Goal: Task Accomplishment & Management: Complete application form

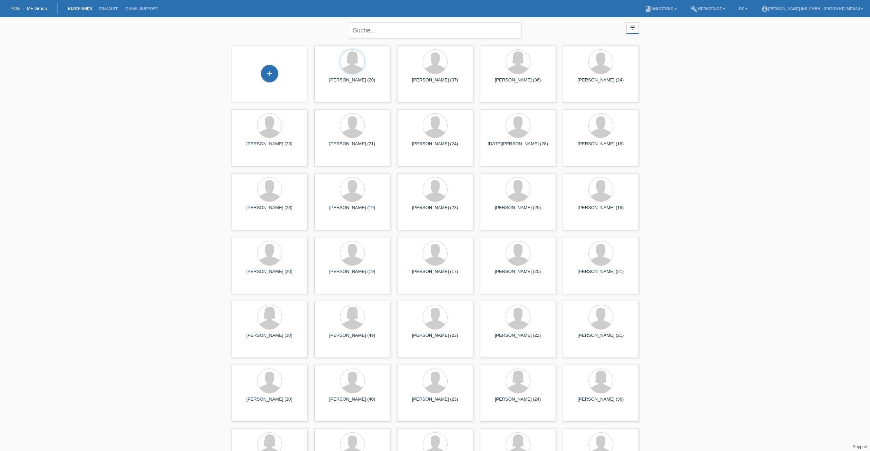
click at [261, 67] on div "+" at bounding box center [269, 74] width 65 height 18
click at [275, 76] on div "+" at bounding box center [269, 73] width 17 height 17
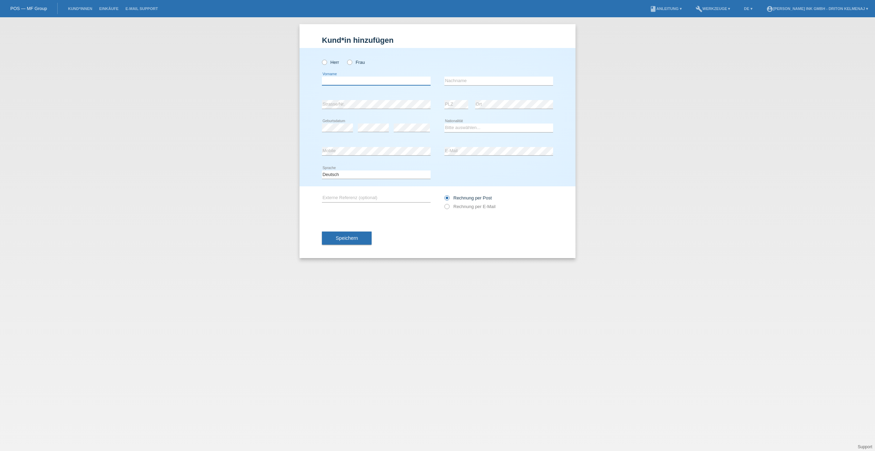
click at [370, 80] on input "text" at bounding box center [376, 81] width 109 height 9
type input "mihal"
click at [464, 77] on input "text" at bounding box center [498, 81] width 109 height 9
type input "daja"
click at [326, 78] on input "mihal" at bounding box center [376, 81] width 109 height 9
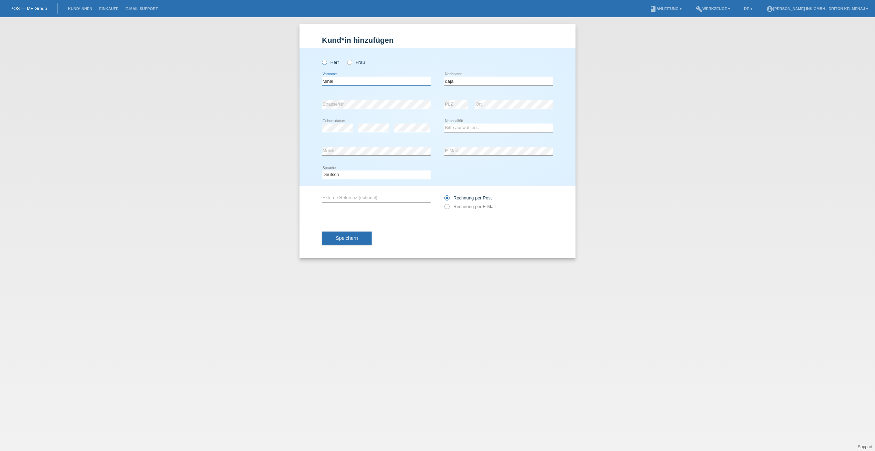
type input "Mihal"
click at [321, 59] on icon at bounding box center [321, 59] width 0 height 0
click at [324, 60] on input "Herr" at bounding box center [324, 62] width 4 height 4
radio input "true"
click at [447, 80] on input "daja" at bounding box center [498, 81] width 109 height 9
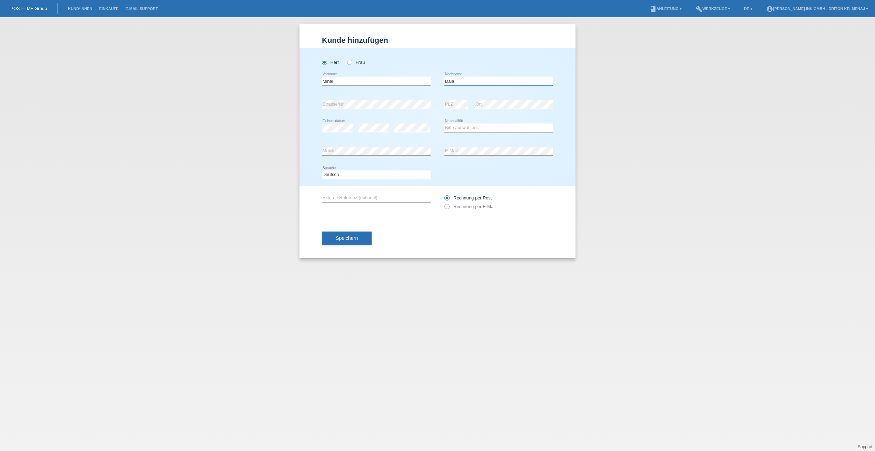
type input "Daja"
click at [458, 127] on select "Bitte auswählen... Schweiz Deutschland Liechtenstein Österreich ------------ Af…" at bounding box center [498, 127] width 109 height 8
select select "AL"
click at [444, 123] on select "Bitte auswählen... Schweiz Deutschland Liechtenstein Österreich ------------ Af…" at bounding box center [498, 127] width 109 height 8
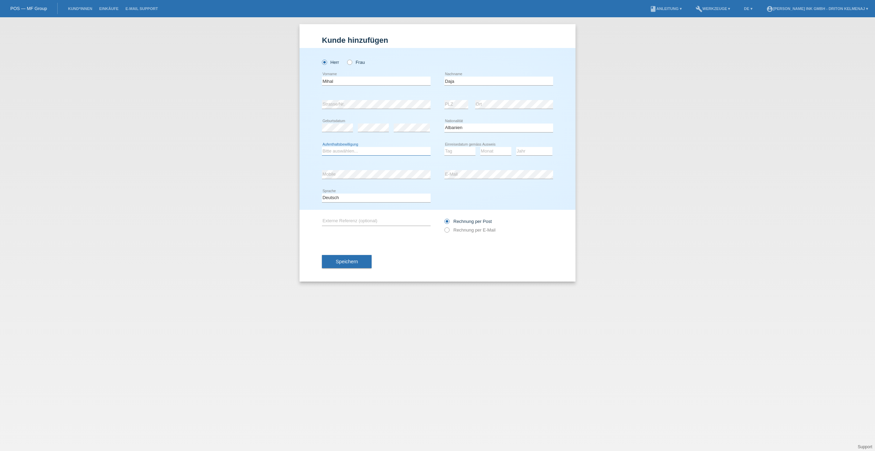
click at [385, 150] on select "Bitte auswählen... C B B - Flüchtlingsstatus Andere" at bounding box center [376, 151] width 109 height 8
select select "B"
click at [322, 147] on select "Bitte auswählen... C B B - Flüchtlingsstatus Andere" at bounding box center [376, 151] width 109 height 8
click at [459, 150] on select "Tag 01 02 03 04 05 06 07 08 09 10 11" at bounding box center [459, 151] width 31 height 8
select select "13"
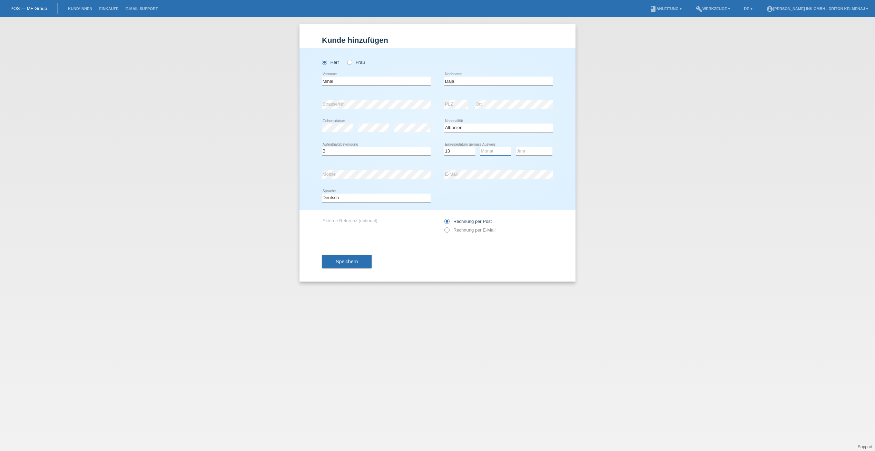
click at [507, 148] on select "Monat 01 02 03 04 05 06 07 08 09 10 11" at bounding box center [495, 151] width 31 height 8
select select "03"
click at [480, 147] on select "Monat 01 02 03 04 05 06 07 08 09 10 11" at bounding box center [495, 151] width 31 height 8
click at [519, 150] on select "Jahr 2025 2024 2023 2022 2021 2020 2019 2018 2017 2016 2015 2014 2013 2012 2011…" at bounding box center [534, 151] width 36 height 8
select select "2025"
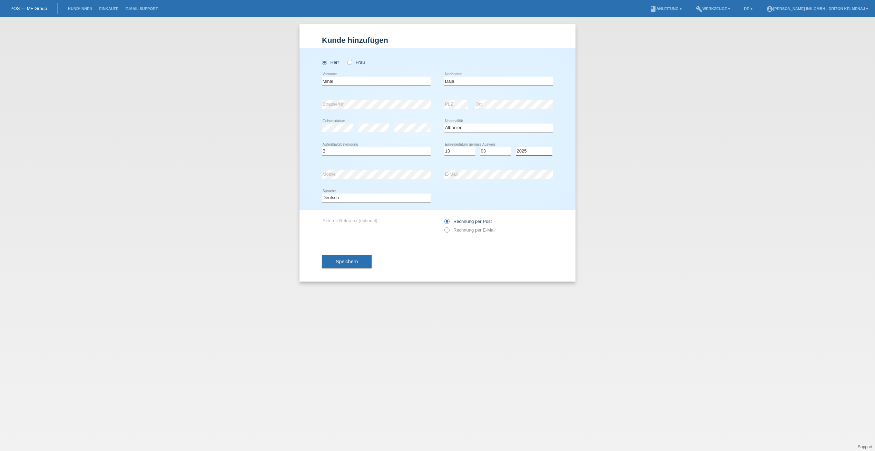
click at [531, 149] on select "Jahr 2025 2024 2023 2022 2021 2020 2019 2018 2017 2016 2015 2014 2013 2012 2011…" at bounding box center [534, 151] width 36 height 8
click at [457, 150] on select "Tag 01 02 03 04 05 06 07 08 09 10 11" at bounding box center [459, 151] width 31 height 8
select select "14"
click at [444, 147] on select "Tag 01 02 03 04 05 06 07 08 09 10 11" at bounding box center [459, 151] width 31 height 8
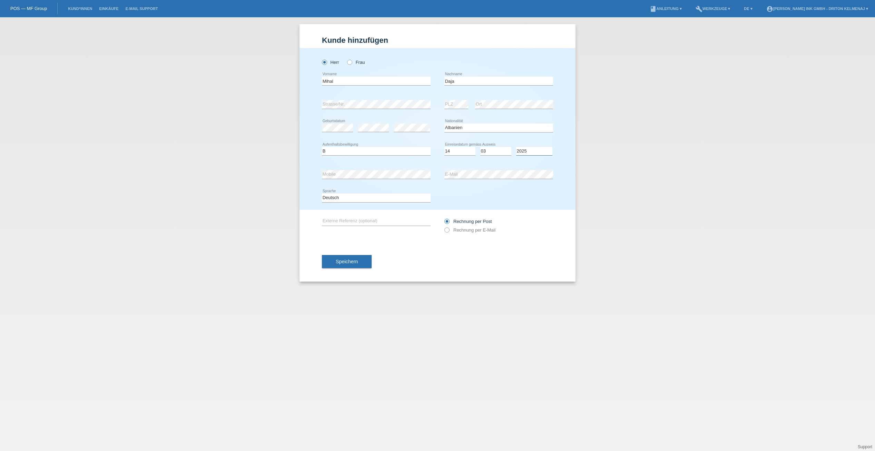
click at [537, 151] on select "Jahr 2025 2024 2023 2022 2021 2020 2019 2018 2017 2016 2015 2014 2013 2012 2011…" at bounding box center [534, 151] width 36 height 8
select select "2022"
click at [516, 147] on select "Jahr 2025 2024 2023 2022 2021 2020 2019 2018 2017 2016 2015 2014 2013 2012 2011…" at bounding box center [534, 151] width 36 height 8
click at [341, 261] on span "Speichern" at bounding box center [347, 262] width 22 height 6
click at [355, 266] on span "Speichern" at bounding box center [347, 265] width 22 height 6
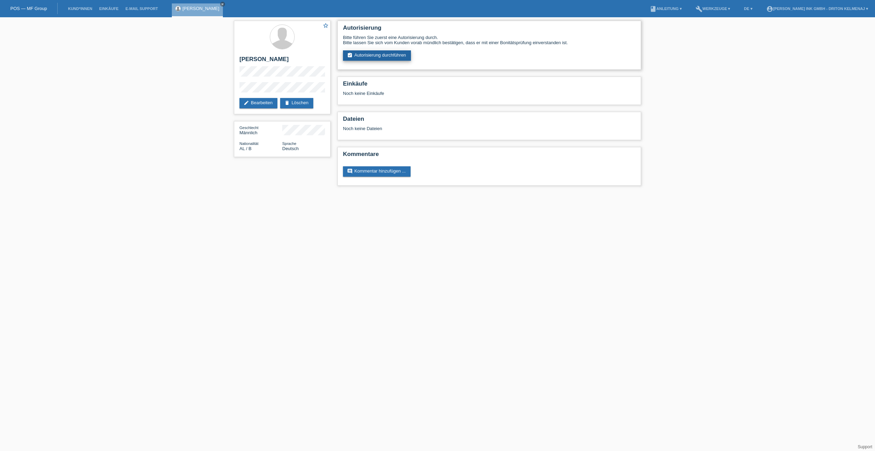
click at [368, 54] on link "assignment_turned_in Autorisierung durchführen" at bounding box center [377, 55] width 68 height 10
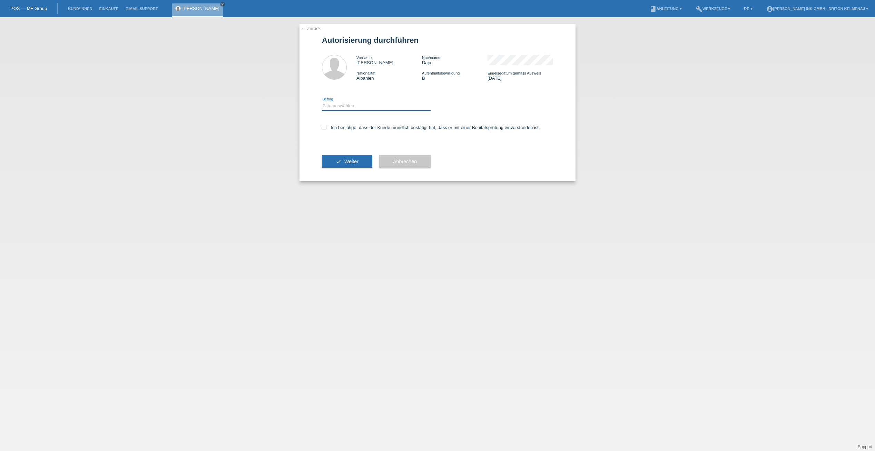
click at [352, 105] on select "Bitte auswählen CHF 1.00 - CHF 499.00 CHF 500.00 - CHF 1'999.00 CHF 2'000.00 - …" at bounding box center [376, 106] width 109 height 8
select select "3"
click at [322, 102] on select "Bitte auswählen CHF 1.00 - CHF 499.00 CHF 500.00 - CHF 1'999.00 CHF 2'000.00 - …" at bounding box center [376, 106] width 109 height 8
click at [321, 125] on div "← Zurück Autorisierung durchführen Vorname Mihal Nachname Daja Nationalität Alb…" at bounding box center [437, 102] width 276 height 157
click at [325, 126] on icon at bounding box center [324, 127] width 4 height 4
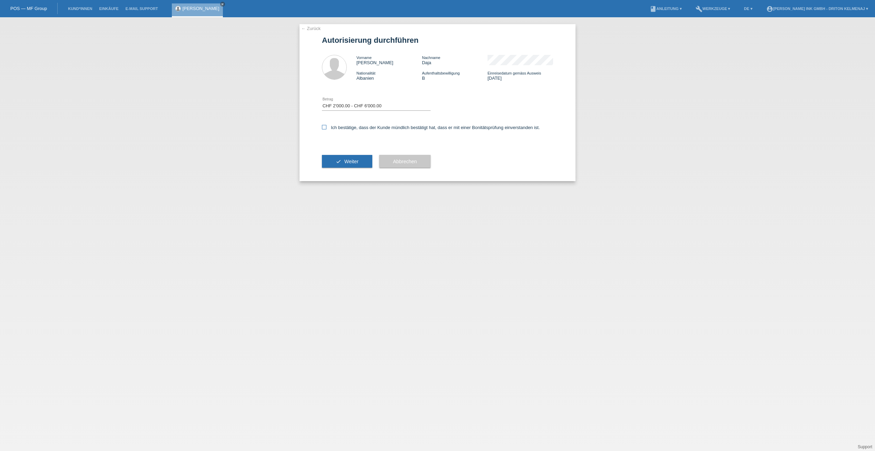
click at [325, 126] on input "Ich bestätige, dass der Kunde mündlich bestätigt hat, dass er mit einer Bonität…" at bounding box center [324, 127] width 4 height 4
checkbox input "true"
click at [347, 164] on button "check Weiter" at bounding box center [347, 161] width 50 height 13
select select "3"
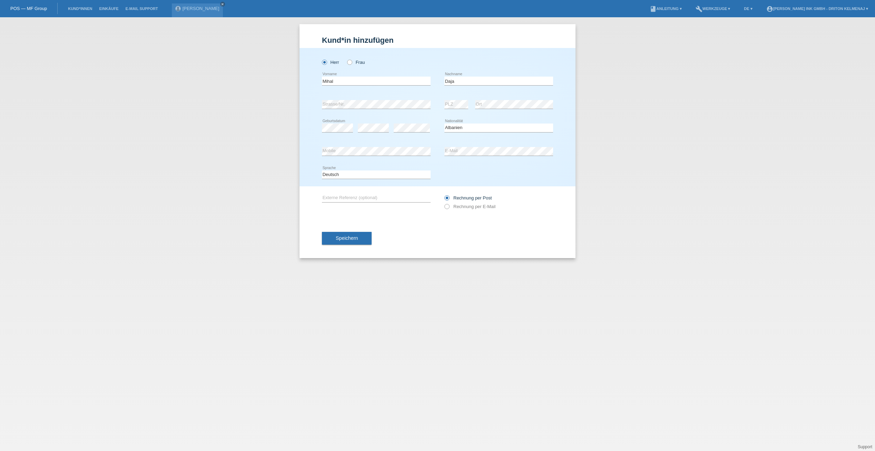
select select "AL"
click at [362, 238] on button "Speichern" at bounding box center [347, 237] width 50 height 13
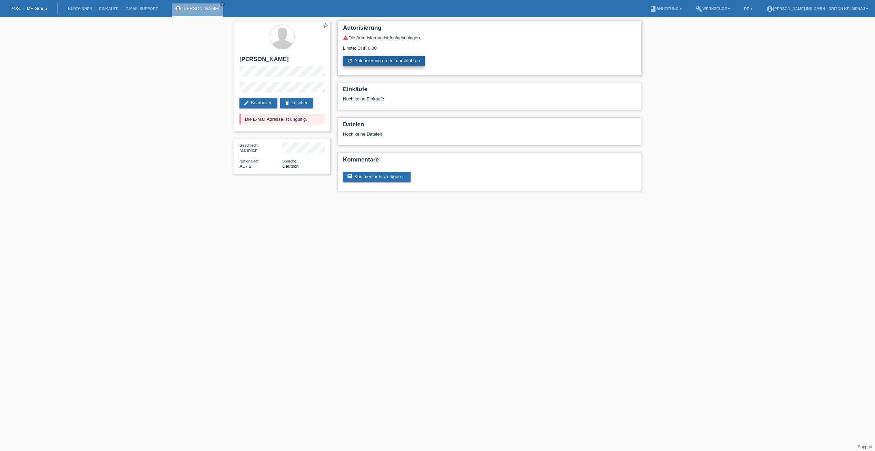
click at [409, 62] on link "refresh Autorisierung erneut durchführen" at bounding box center [384, 61] width 82 height 10
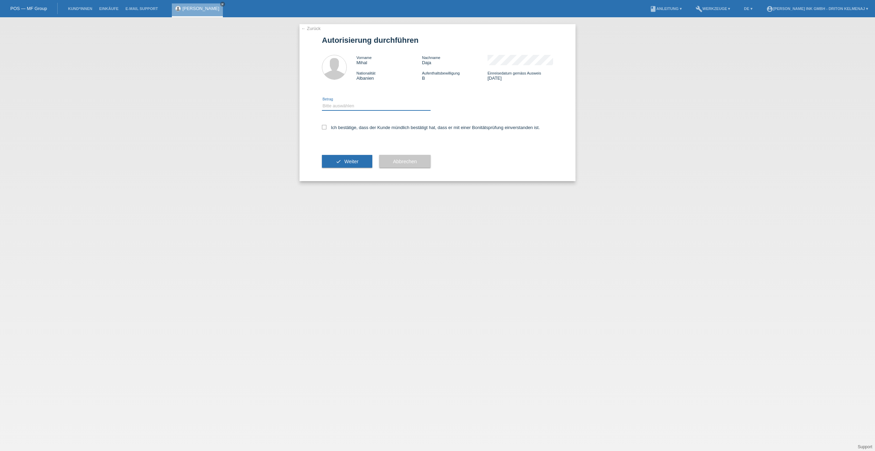
click at [342, 108] on select "Bitte auswählen CHF 1.00 - CHF 499.00 CHF 500.00 - CHF 1'999.00 CHF 2'000.00 - …" at bounding box center [376, 106] width 109 height 8
select select "2"
click at [322, 102] on select "Bitte auswählen CHF 1.00 - CHF 499.00 CHF 500.00 - CHF 1'999.00 CHF 2'000.00 - …" at bounding box center [376, 106] width 109 height 8
click at [343, 128] on label "Ich bestätige, dass der Kunde mündlich bestätigt hat, dass er mit einer Bonität…" at bounding box center [431, 127] width 218 height 5
click at [326, 128] on input "Ich bestätige, dass der Kunde mündlich bestätigt hat, dass er mit einer Bonität…" at bounding box center [324, 127] width 4 height 4
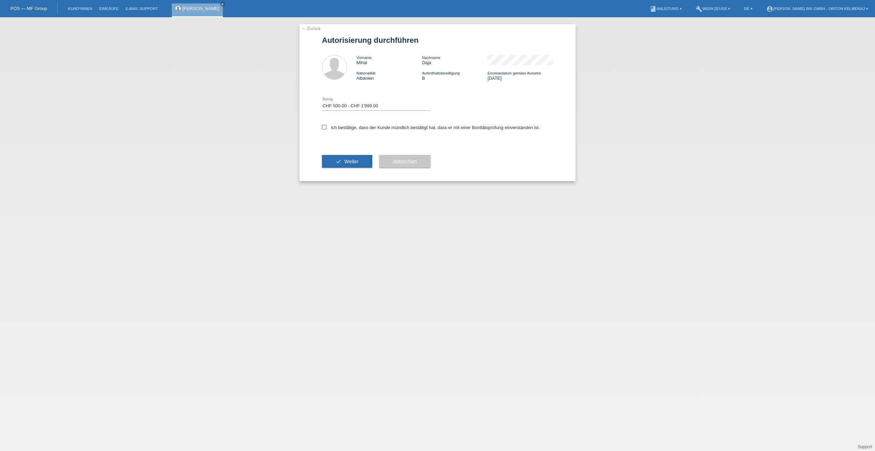
checkbox input "true"
click at [349, 159] on span "Weiter" at bounding box center [351, 162] width 14 height 6
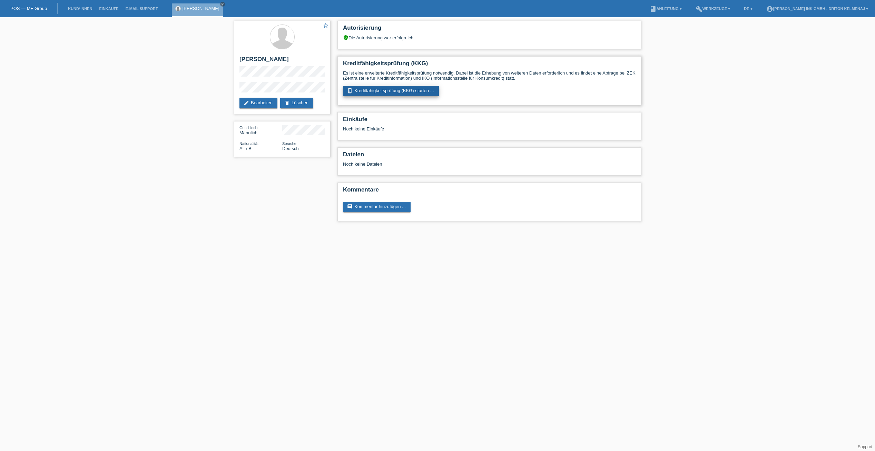
click at [395, 92] on link "perm_device_information Kreditfähigkeitsprüfung (KKG) starten ..." at bounding box center [391, 91] width 96 height 10
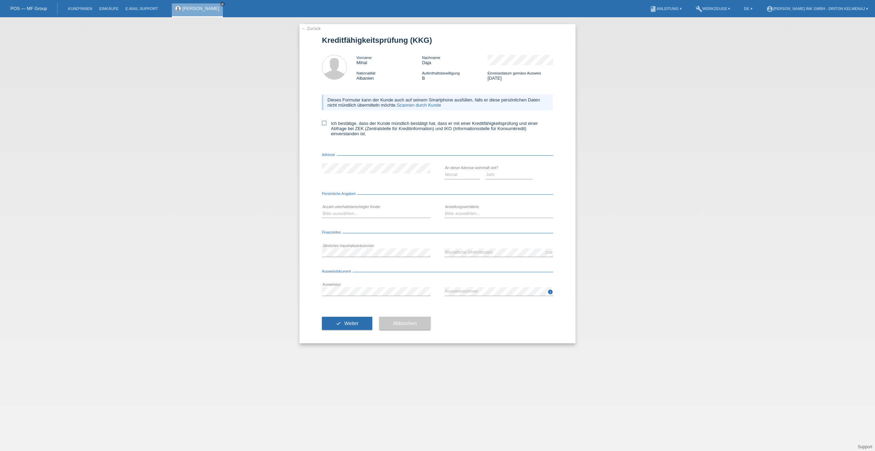
click at [327, 122] on label "Ich bestätige, dass der Kunde mündlich bestätigt hat, dass er mit einer Kreditf…" at bounding box center [437, 129] width 231 height 16
click at [326, 122] on input "Ich bestätige, dass der Kunde mündlich bestätigt hat, dass er mit einer Kreditf…" at bounding box center [324, 123] width 4 height 4
checkbox input "true"
click at [455, 176] on select "Monat 01 02 03 04 05 06 07 08 09 10" at bounding box center [462, 174] width 36 height 8
click at [491, 177] on select "Jahr 2025 2024 2023 2022 2021 2020 2019 2018 2017 2016 2015 2014 2013 2012 2011…" at bounding box center [509, 174] width 48 height 8
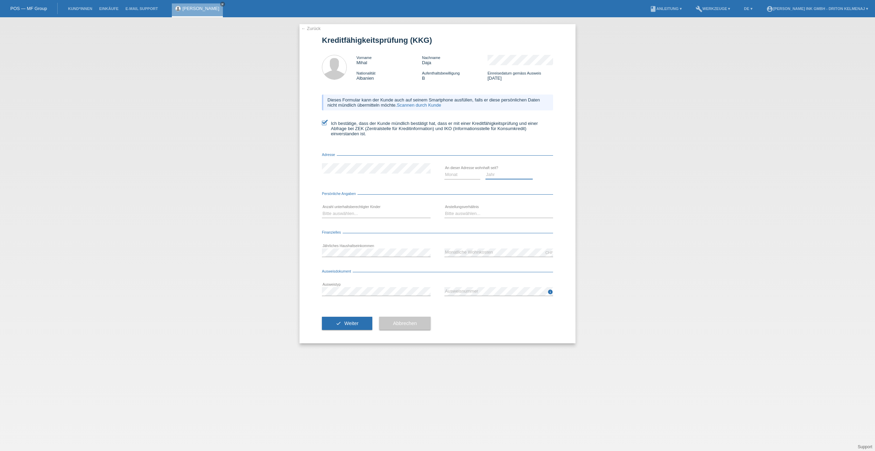
select select "2022"
click at [485, 170] on select "Jahr 2025 2024 2023 2022 2021 2020 2019 2018 2017 2016 2015 2014 2013 2012 2011…" at bounding box center [509, 174] width 48 height 8
click at [461, 174] on select "Monat 01 02 03 04 05 06 07 08 09 10" at bounding box center [462, 174] width 36 height 8
select select "03"
click at [444, 170] on select "Monat 01 02 03 04 05 06 07 08 09 10" at bounding box center [462, 174] width 36 height 8
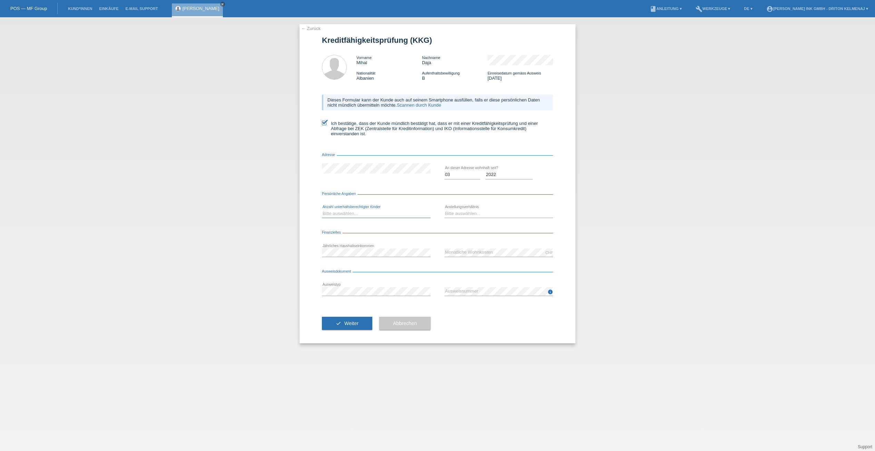
click at [361, 213] on select "Bitte auswählen... 0 1 2 3 4 5 6 7 8 9" at bounding box center [376, 213] width 109 height 8
select select "0"
click at [322, 209] on select "Bitte auswählen... 0 1 2 3 4 5 6 7 8 9" at bounding box center [376, 213] width 109 height 8
click at [466, 213] on select "Bitte auswählen... Unbefristet Befristet Lehrling/Student Pensioniert Nicht arb…" at bounding box center [498, 213] width 109 height 8
select select "UNLIMITED"
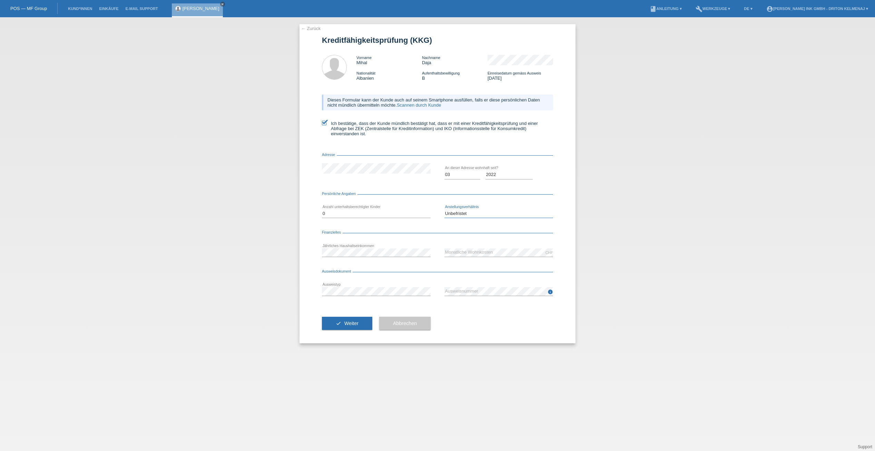
click at [444, 209] on select "Bitte auswählen... Unbefristet Befristet Lehrling/Student Pensioniert Nicht arb…" at bounding box center [498, 213] width 109 height 8
click at [358, 321] on span "Weiter" at bounding box center [351, 323] width 14 height 6
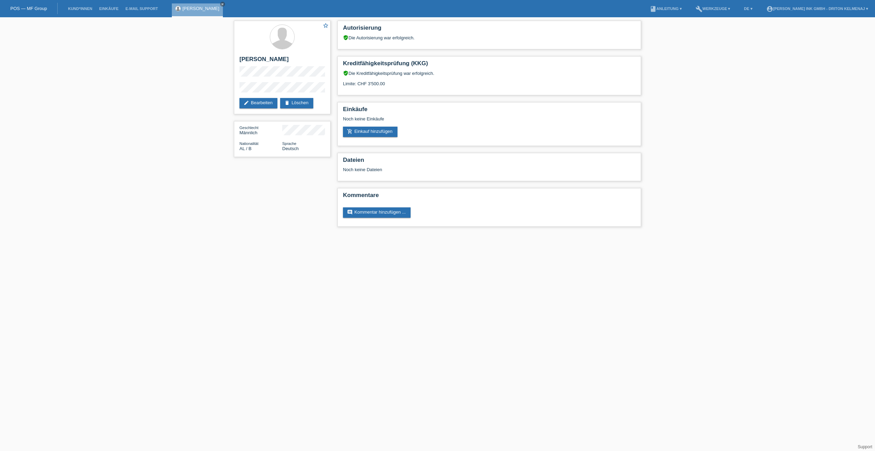
drag, startPoint x: 699, startPoint y: 162, endPoint x: 681, endPoint y: 133, distance: 33.9
click at [681, 133] on div "star_border [PERSON_NAME] edit Bearbeiten delete Löschen Geschlecht Männlich Na…" at bounding box center [437, 125] width 875 height 216
click at [290, 101] on icon "delete" at bounding box center [287, 103] width 6 height 6
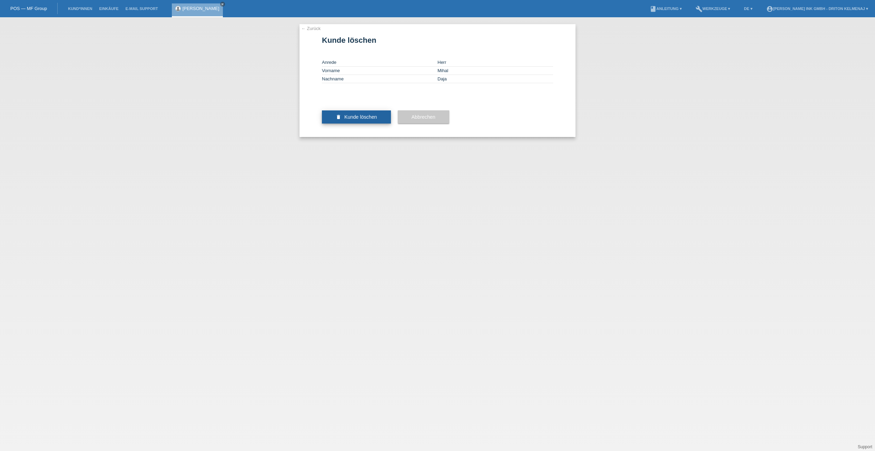
click at [344, 120] on span "Kunde löschen" at bounding box center [360, 117] width 33 height 6
